Goal: Book appointment/travel/reservation

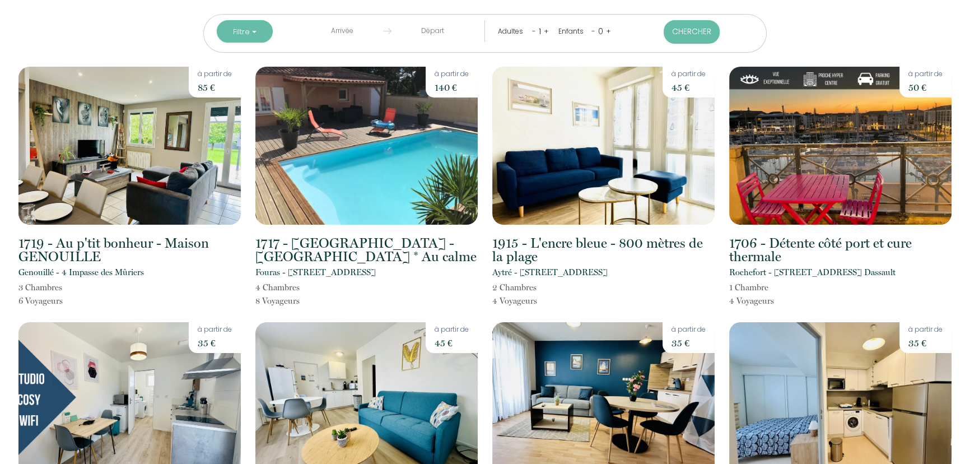
click at [375, 31] on input "text" at bounding box center [342, 31] width 82 height 22
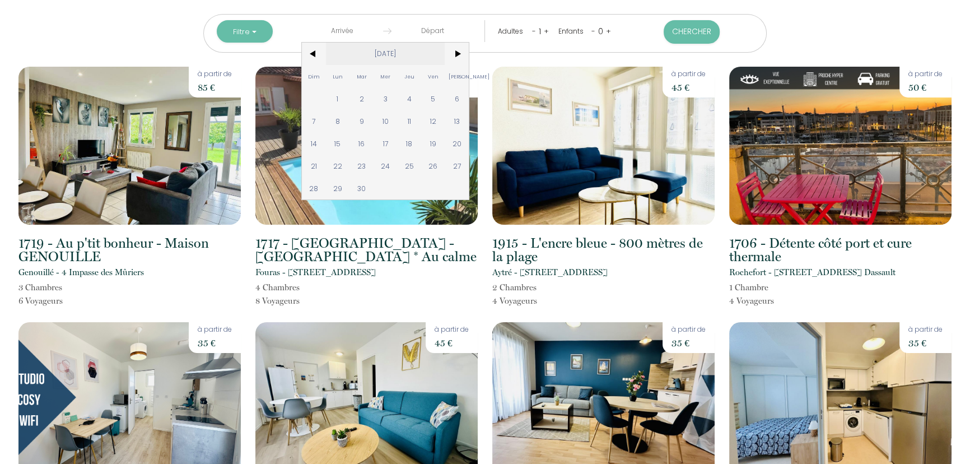
click at [422, 50] on span "[DATE]" at bounding box center [385, 54] width 119 height 22
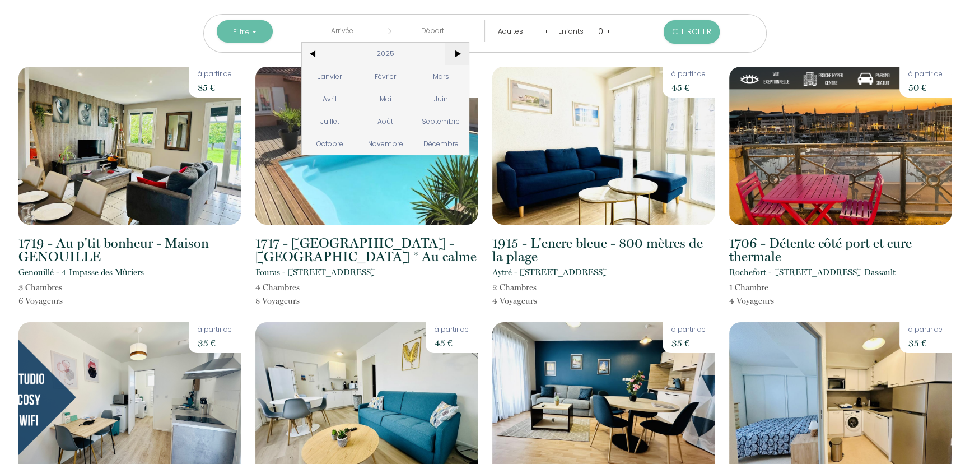
click at [469, 52] on span ">" at bounding box center [457, 54] width 24 height 22
click at [353, 100] on span "Avril" at bounding box center [329, 98] width 55 height 22
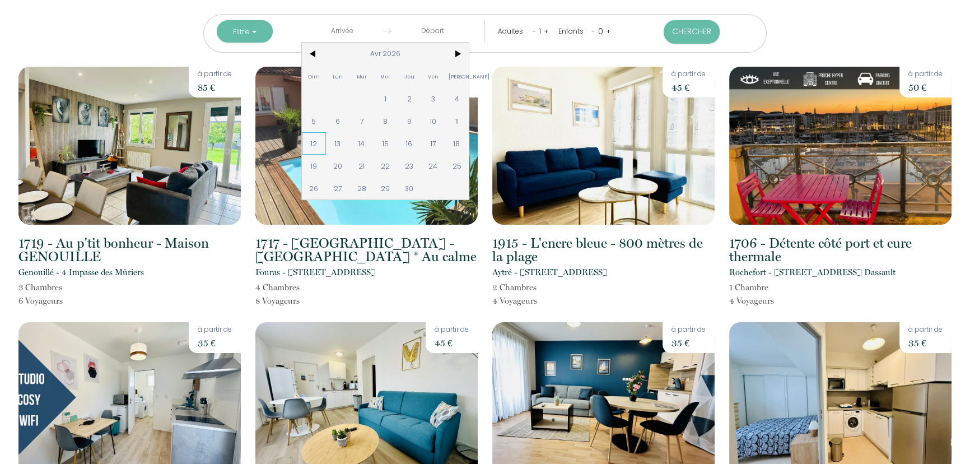
click at [326, 145] on span "12" at bounding box center [314, 143] width 24 height 22
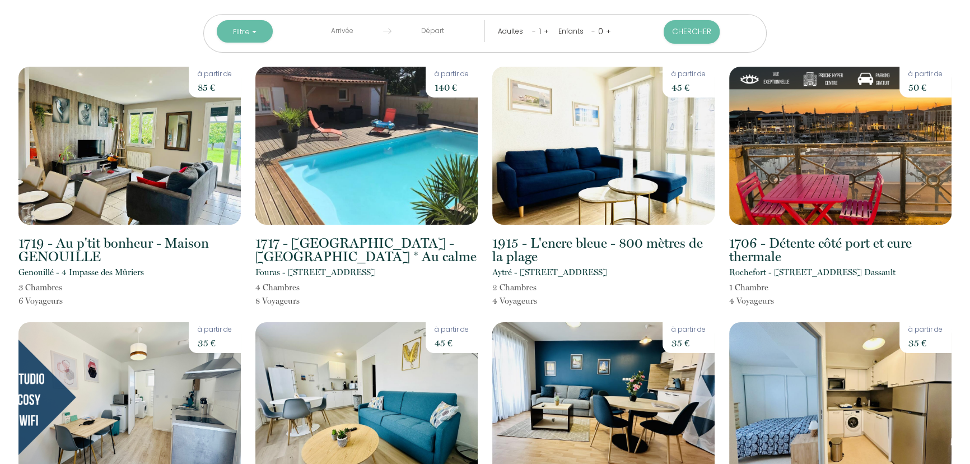
type input "[DATE]"
click at [440, 31] on input "[DATE]" at bounding box center [433, 31] width 82 height 22
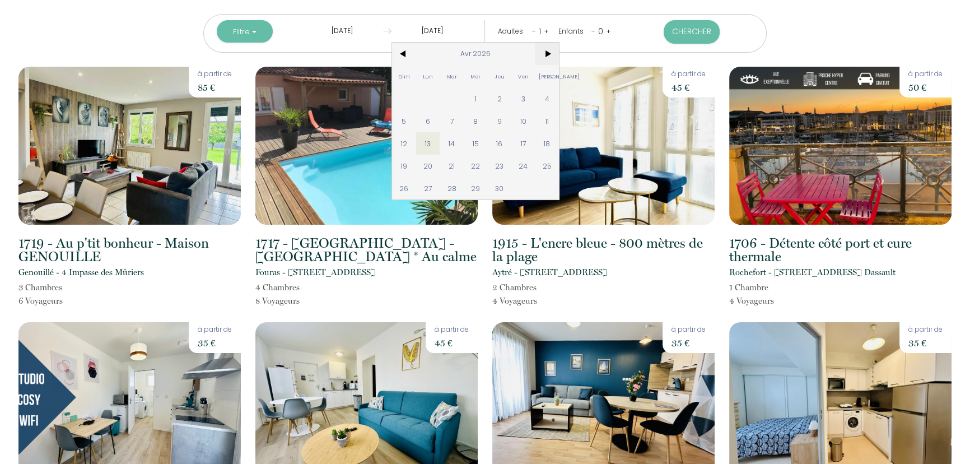
click at [554, 56] on span ">" at bounding box center [547, 54] width 24 height 22
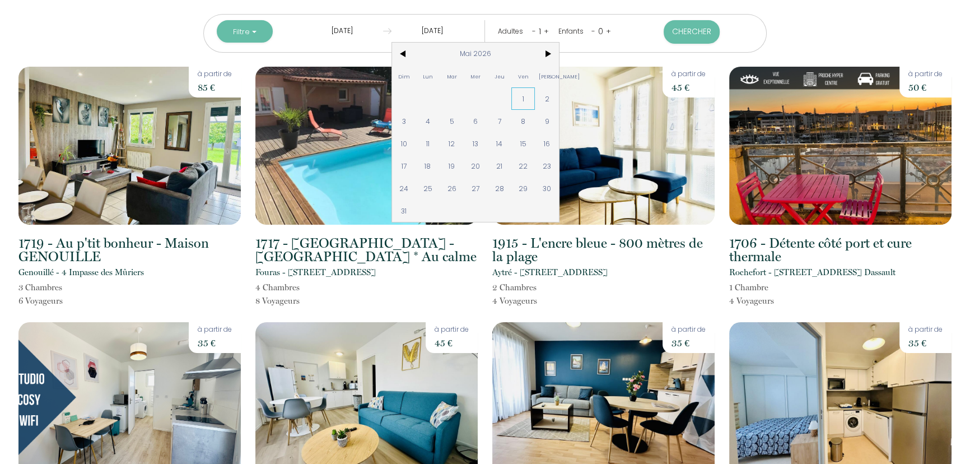
click at [536, 100] on span "1" at bounding box center [524, 98] width 24 height 22
type input "Ven 01 Mai 2026"
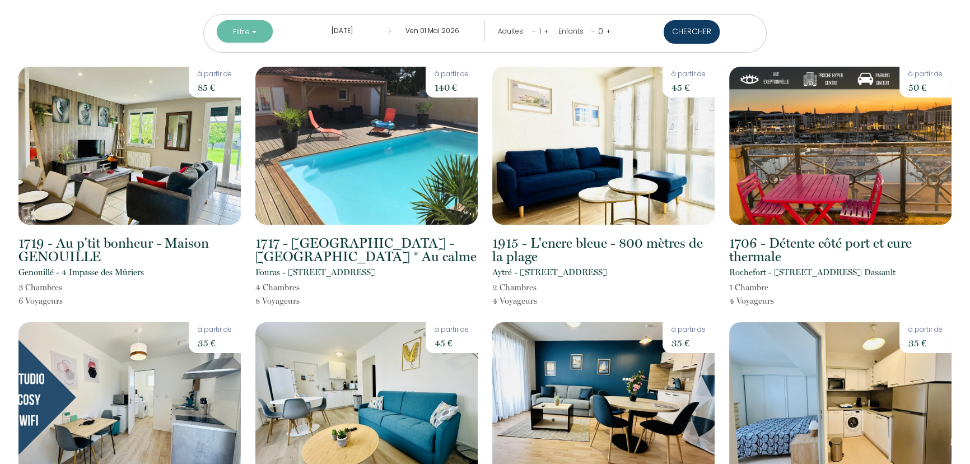
click at [664, 37] on button "Chercher" at bounding box center [692, 32] width 56 height 24
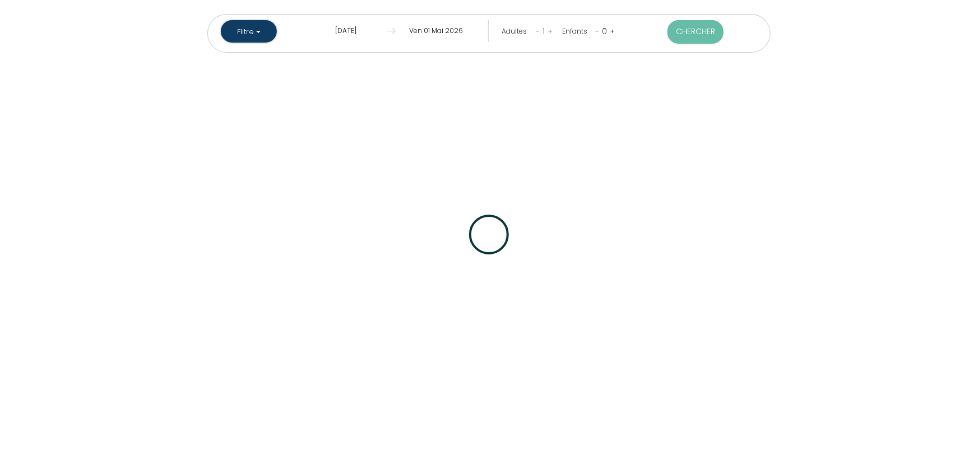
click at [277, 32] on button "Filtre" at bounding box center [249, 31] width 56 height 22
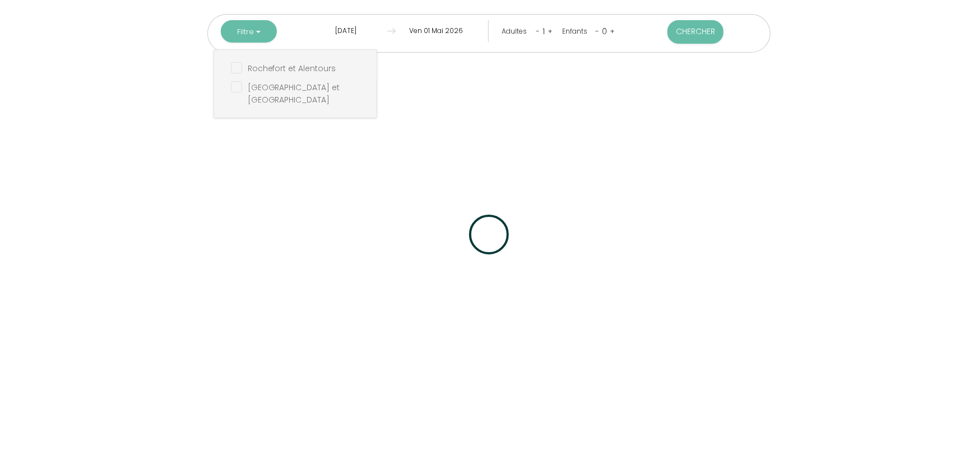
click at [329, 69] on Alentours "checkbox" at bounding box center [304, 67] width 146 height 11
checkbox Alentours "true"
checkbox Alentours "false"
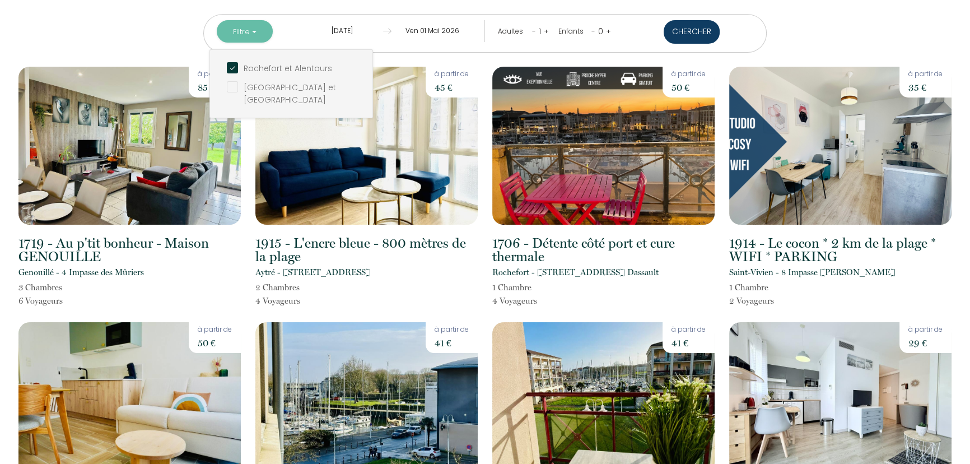
click at [671, 30] on button "Chercher" at bounding box center [692, 32] width 56 height 24
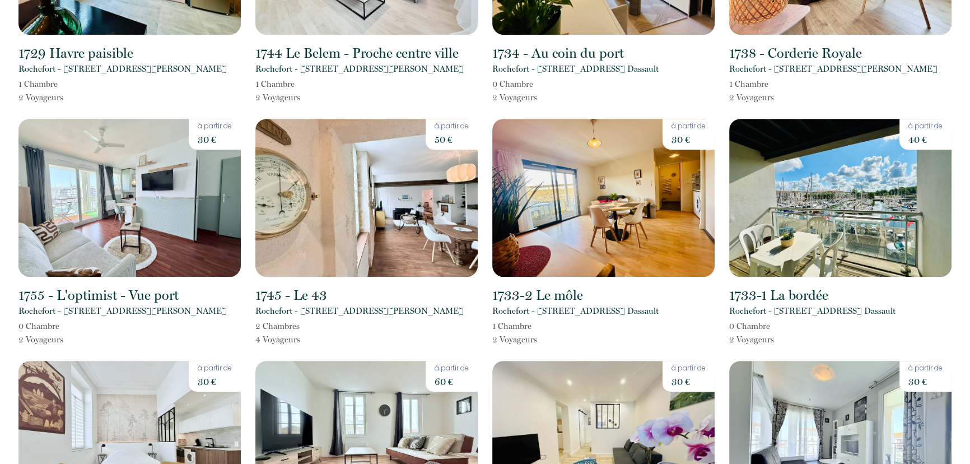
scroll to position [764, 0]
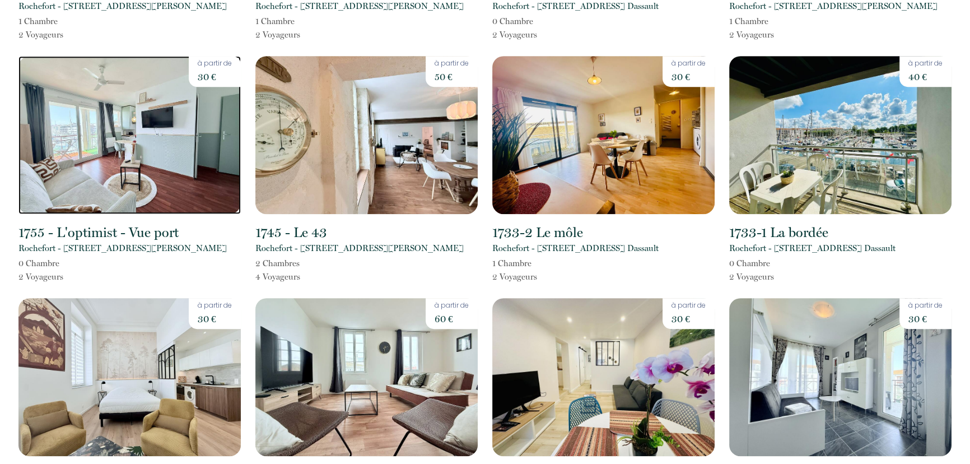
click at [137, 113] on img at bounding box center [129, 135] width 222 height 158
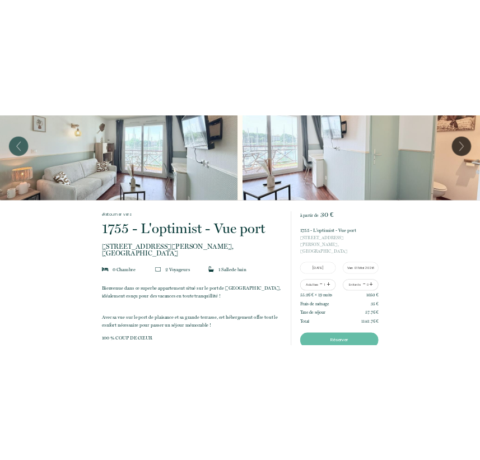
scroll to position [50, 0]
